Goal: Information Seeking & Learning: Compare options

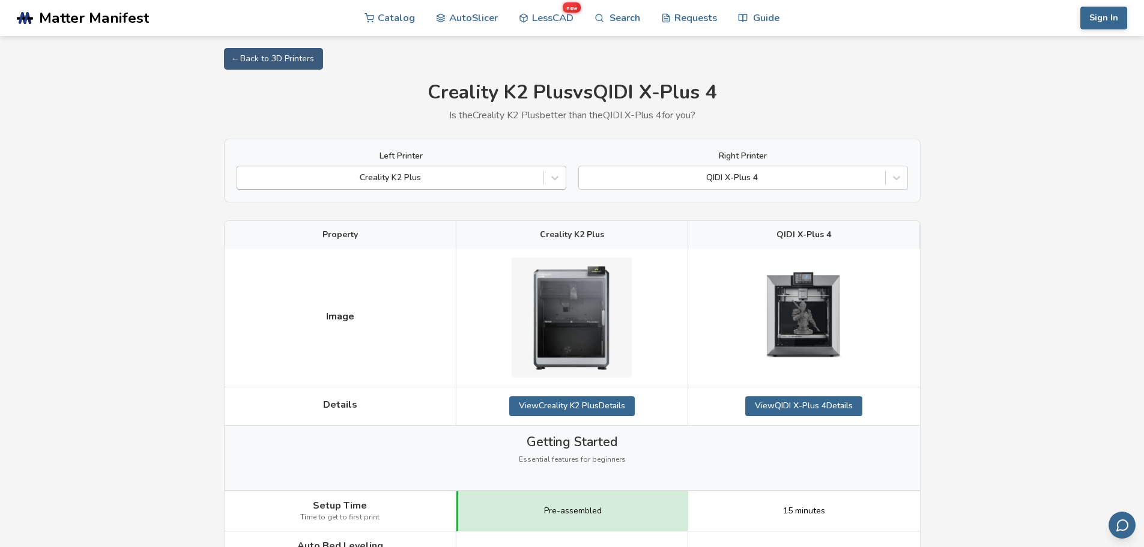
click at [441, 180] on div at bounding box center [390, 178] width 294 height 12
click at [408, 185] on div "Creality K2 Plus" at bounding box center [390, 177] width 306 height 17
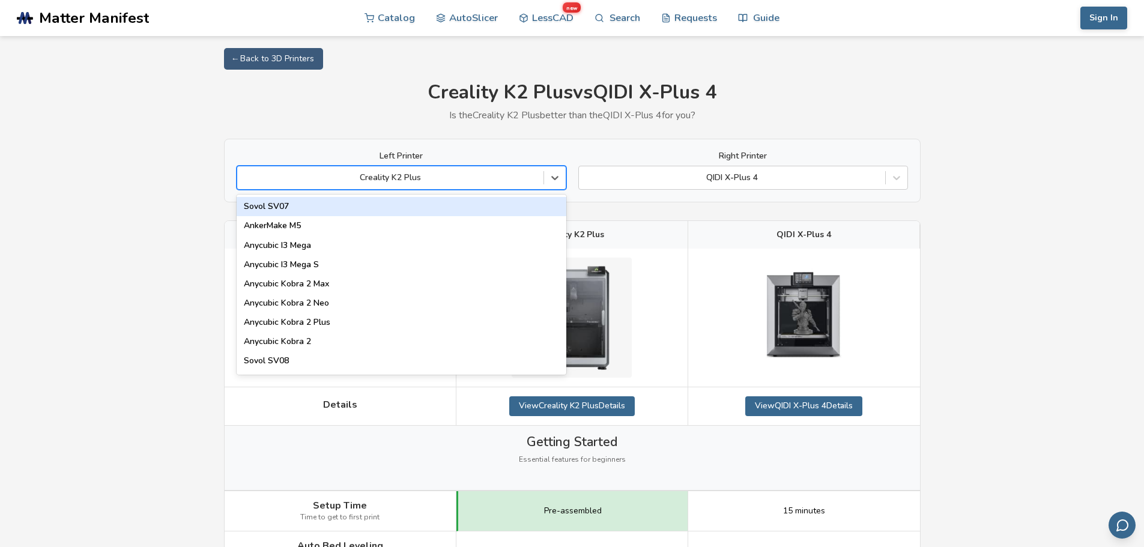
type input "*"
click at [384, 201] on div "Sovol SV07" at bounding box center [402, 206] width 330 height 19
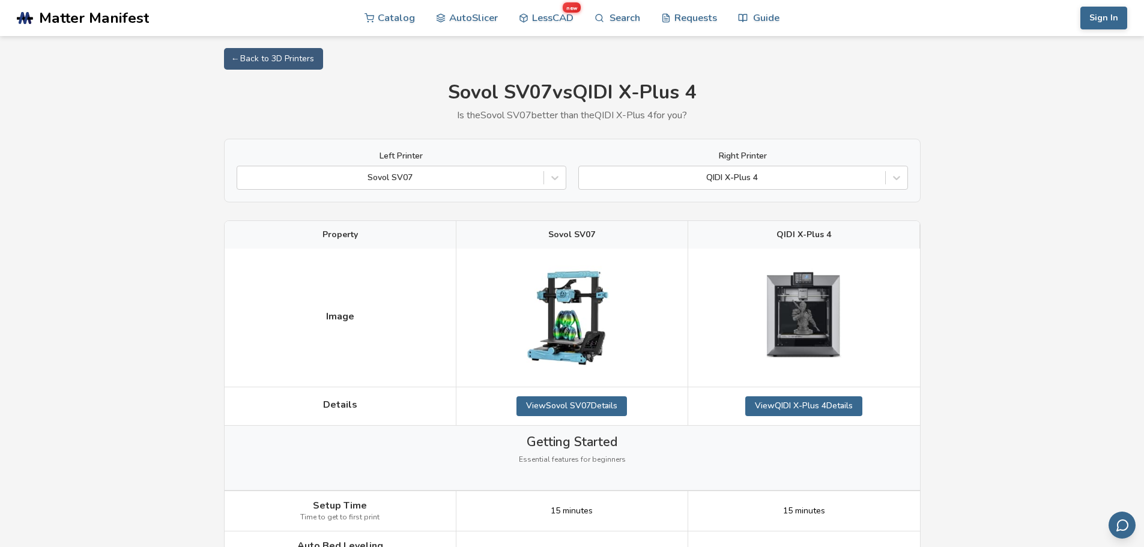
click at [384, 201] on div "Left Printer Sovol SV07 Right Printer QIDI X-Plus 4" at bounding box center [572, 171] width 697 height 64
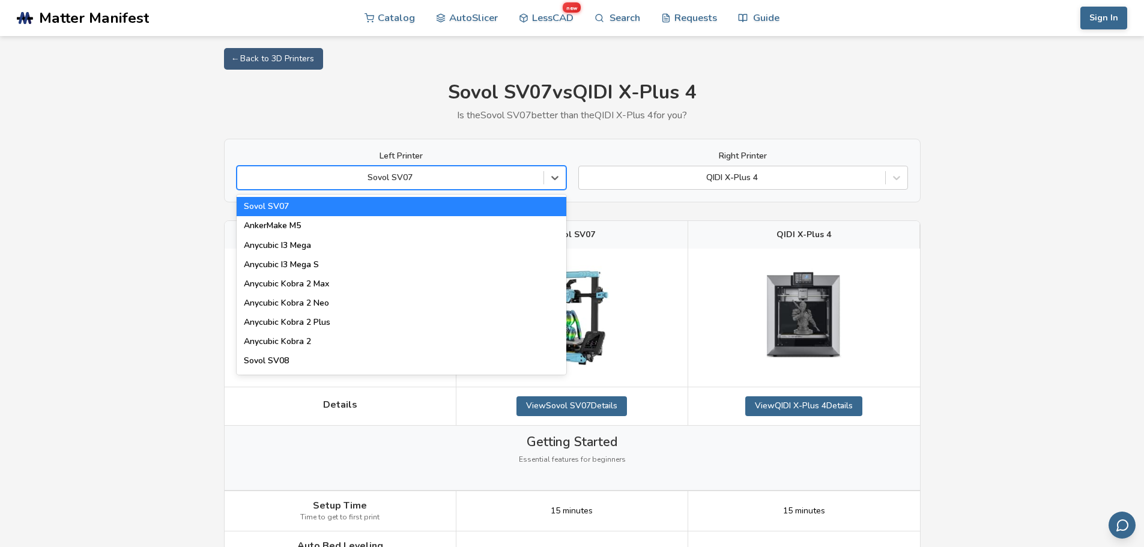
click at [381, 178] on div at bounding box center [390, 178] width 294 height 12
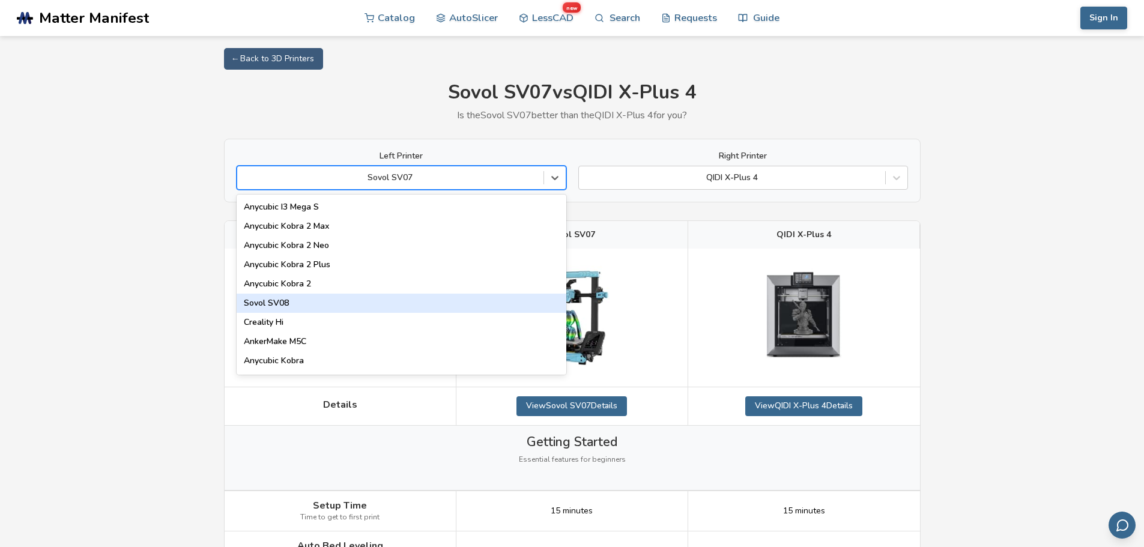
scroll to position [60, 0]
click at [311, 307] on div "Sovol SV08" at bounding box center [402, 300] width 330 height 19
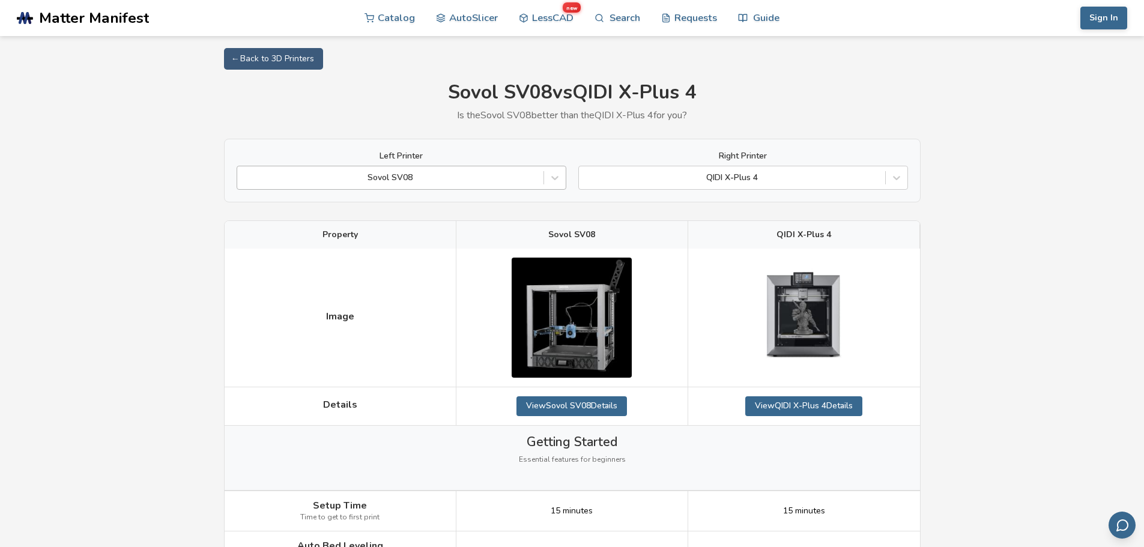
click at [435, 175] on div at bounding box center [390, 178] width 294 height 12
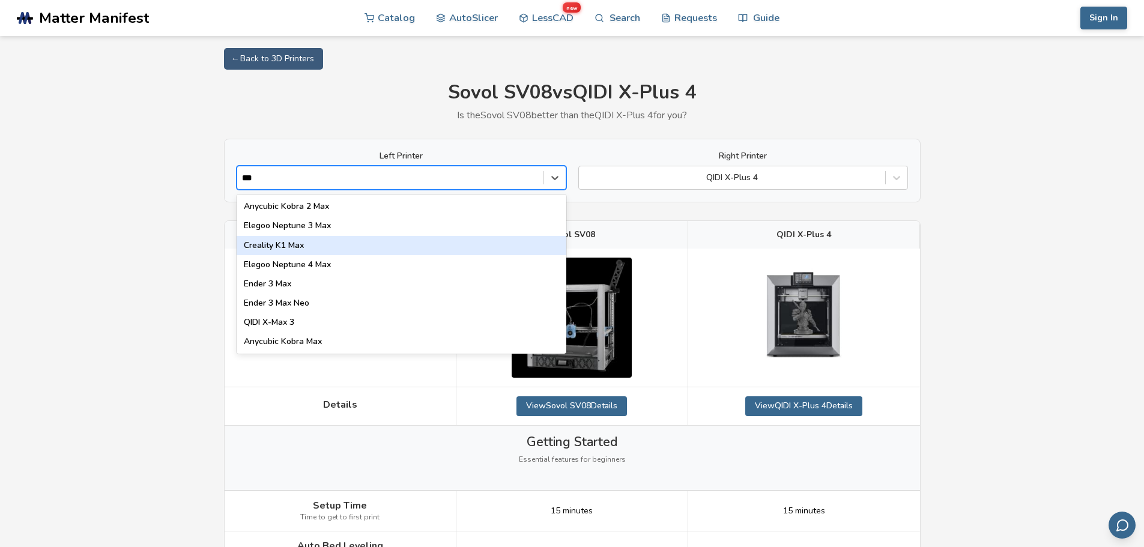
type input "***"
